Goal: Check status: Check status

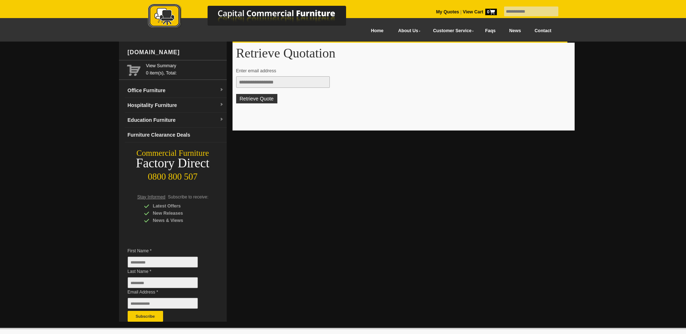
drag, startPoint x: 0, startPoint y: 0, endPoint x: 269, endPoint y: 79, distance: 280.1
click at [269, 79] on input "text" at bounding box center [283, 82] width 94 height 12
type input "**********"
click at [263, 101] on button "Retrieve Quote" at bounding box center [256, 98] width 41 height 9
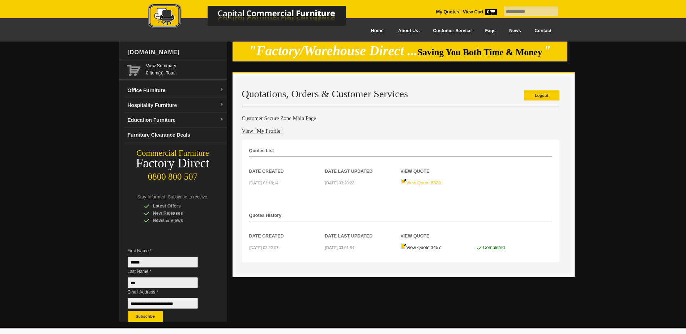
click at [421, 183] on link "View Quote 6320" at bounding box center [421, 182] width 40 height 5
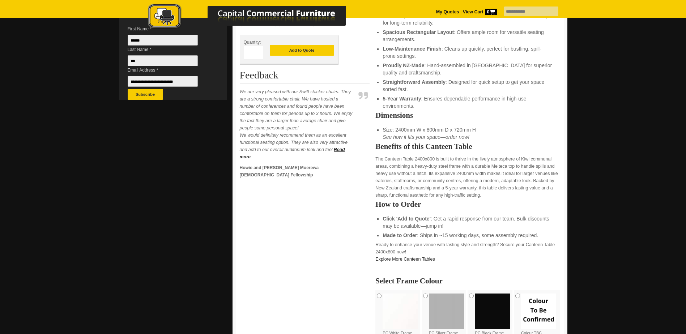
scroll to position [326, 0]
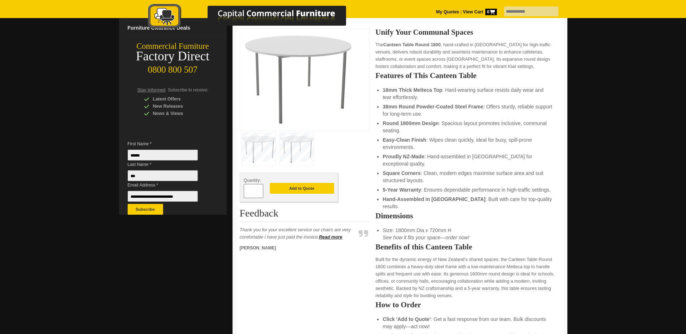
scroll to position [109, 0]
